Goal: Information Seeking & Learning: Learn about a topic

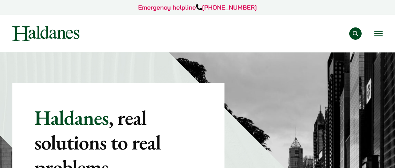
click at [381, 33] on button "Open menu" at bounding box center [378, 33] width 8 height 5
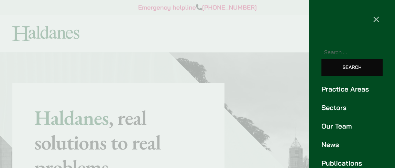
click at [362, 88] on link "Practice Areas" at bounding box center [351, 89] width 61 height 10
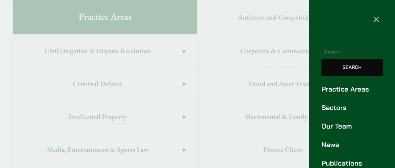
scroll to position [455, 0]
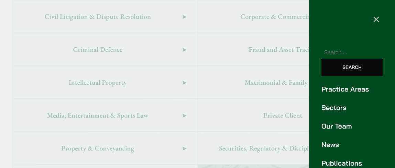
click at [286, 113] on div at bounding box center [197, 84] width 395 height 168
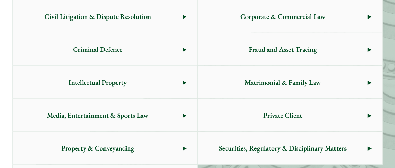
click at [300, 114] on span "Private Client" at bounding box center [283, 115] width 170 height 32
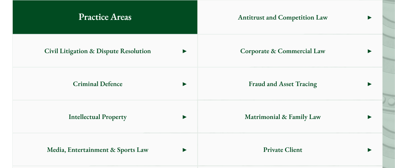
click at [275, 89] on span "Fraud and Asset Tracing" at bounding box center [283, 84] width 170 height 32
click at [115, 50] on span "Civil Litigation & Dispute Resolution" at bounding box center [98, 51] width 170 height 32
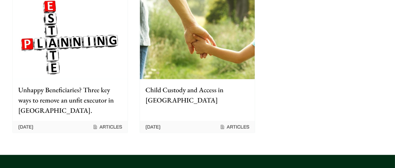
scroll to position [1064, 0]
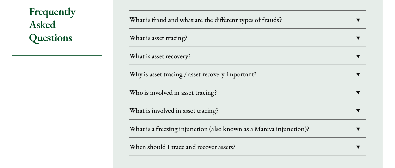
scroll to position [652, 0]
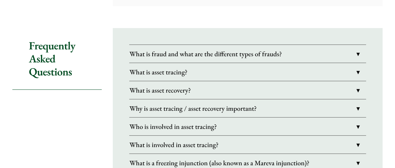
click at [357, 50] on link "What is fraud and what are the different types of frauds?" at bounding box center [247, 54] width 237 height 18
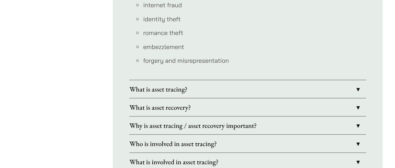
scroll to position [824, 0]
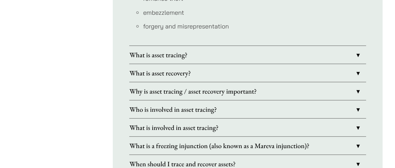
click at [356, 49] on link "What is asset tracing?" at bounding box center [247, 55] width 237 height 18
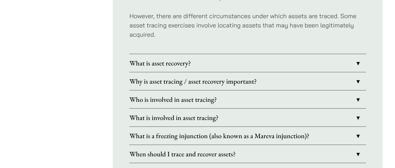
scroll to position [789, 0]
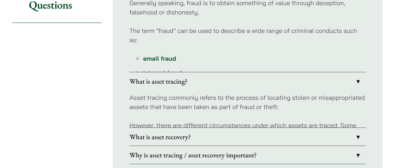
scroll to position [695, 0]
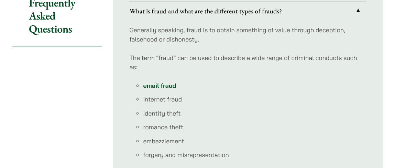
scroll to position [652, 0]
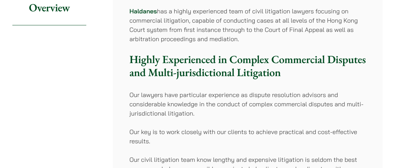
scroll to position [103, 0]
